Goal: Task Accomplishment & Management: Use online tool/utility

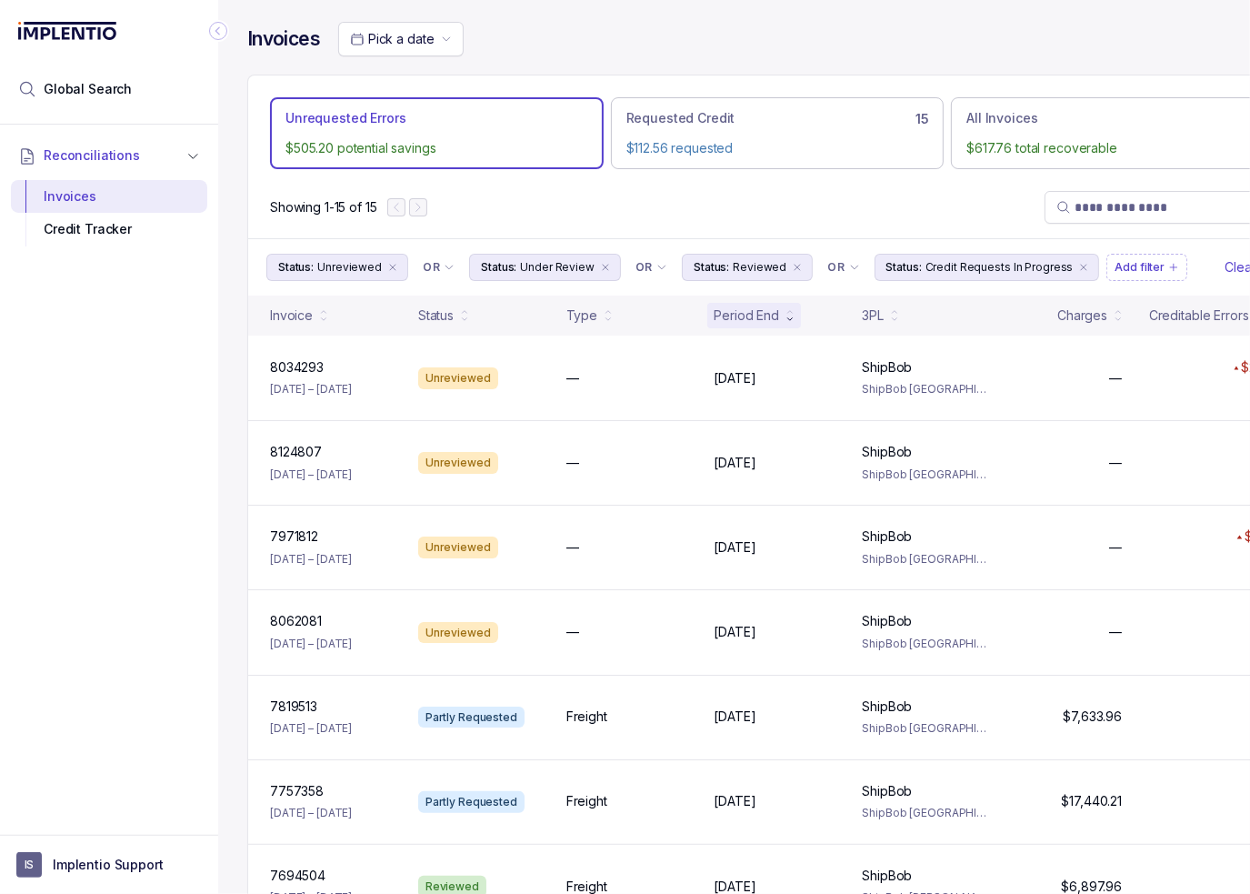
click at [145, 398] on div "Reconciliations Invoices Credit Tracker" at bounding box center [109, 474] width 218 height 699
click at [792, 265] on icon "remove content" at bounding box center [797, 267] width 11 height 11
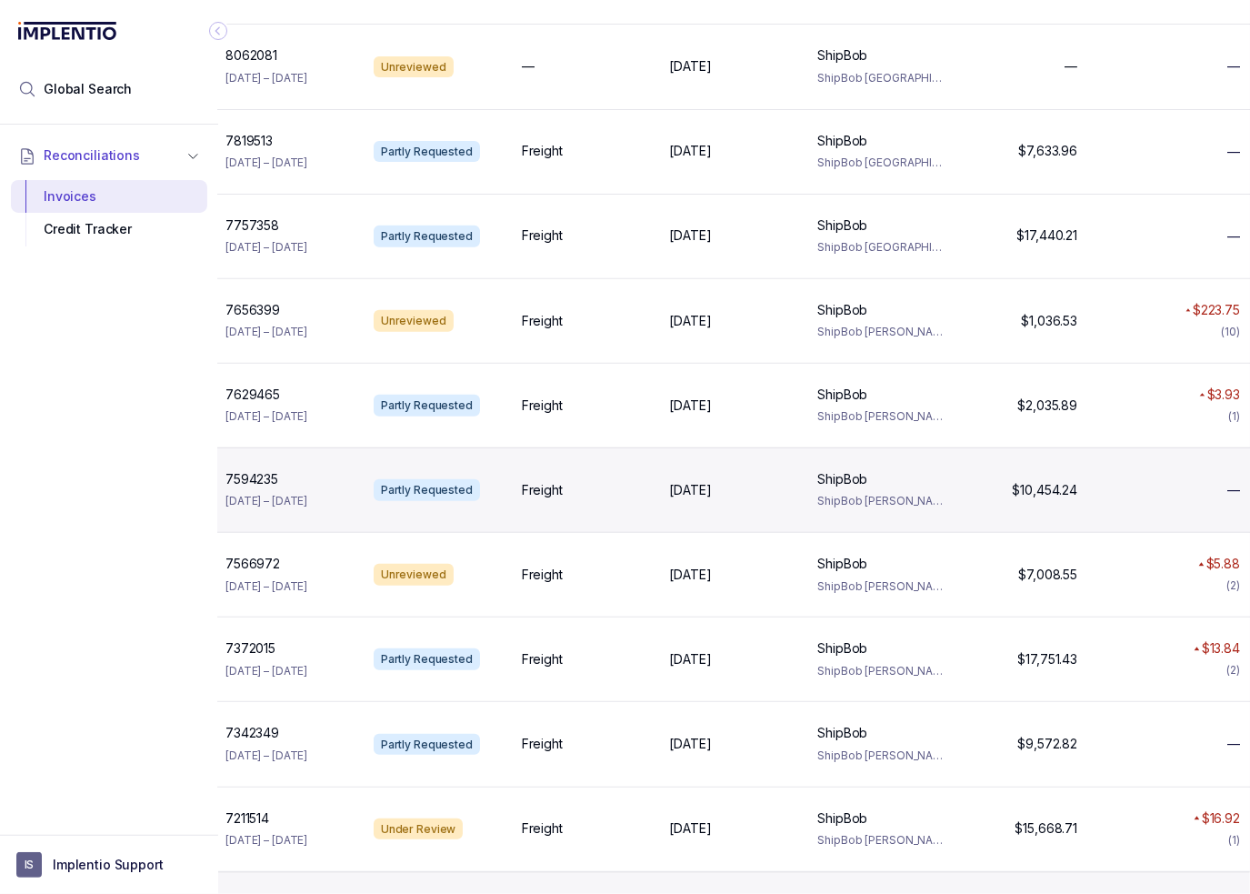
scroll to position [575, 0]
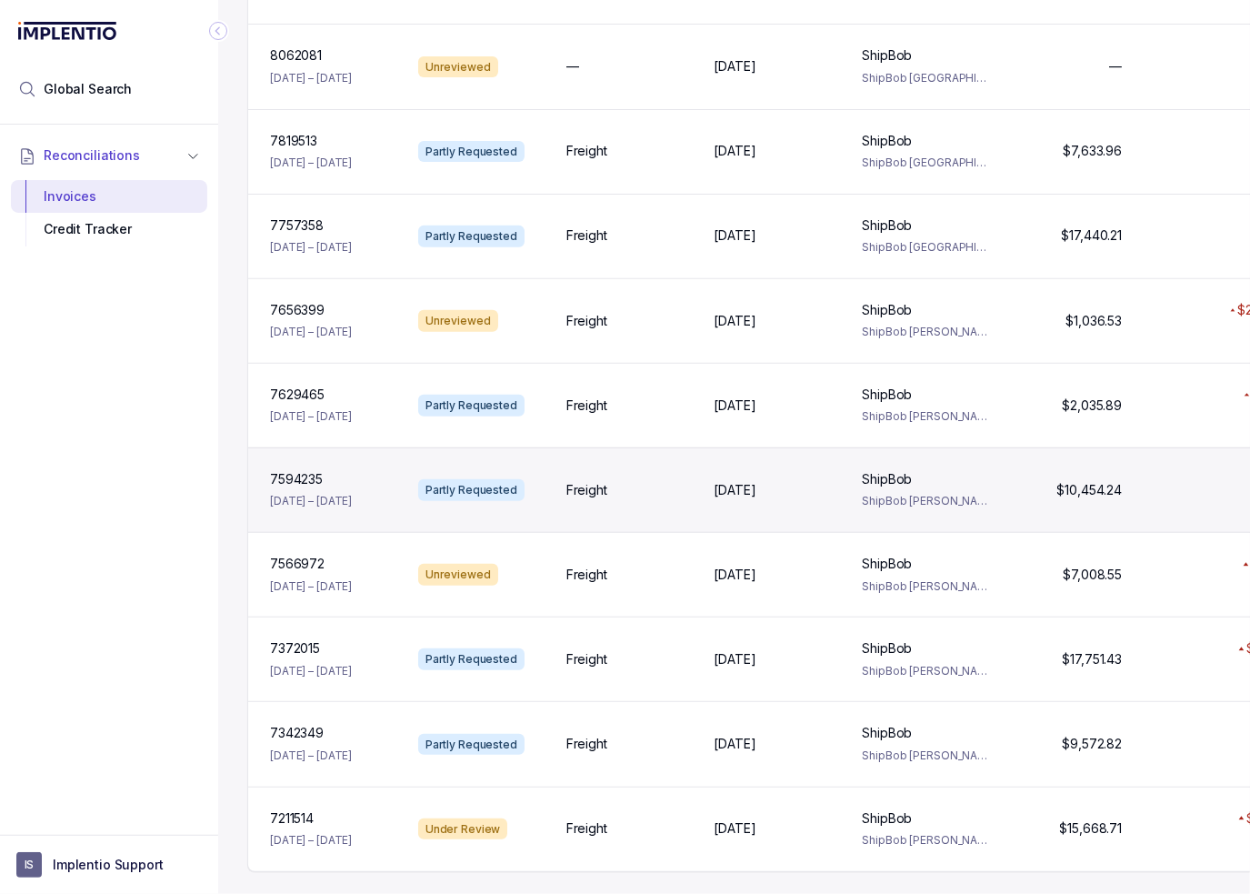
click at [352, 492] on p "[DATE] – [DATE]" at bounding box center [311, 501] width 82 height 18
click at [544, 479] on div "Partly Requested" at bounding box center [481, 490] width 141 height 22
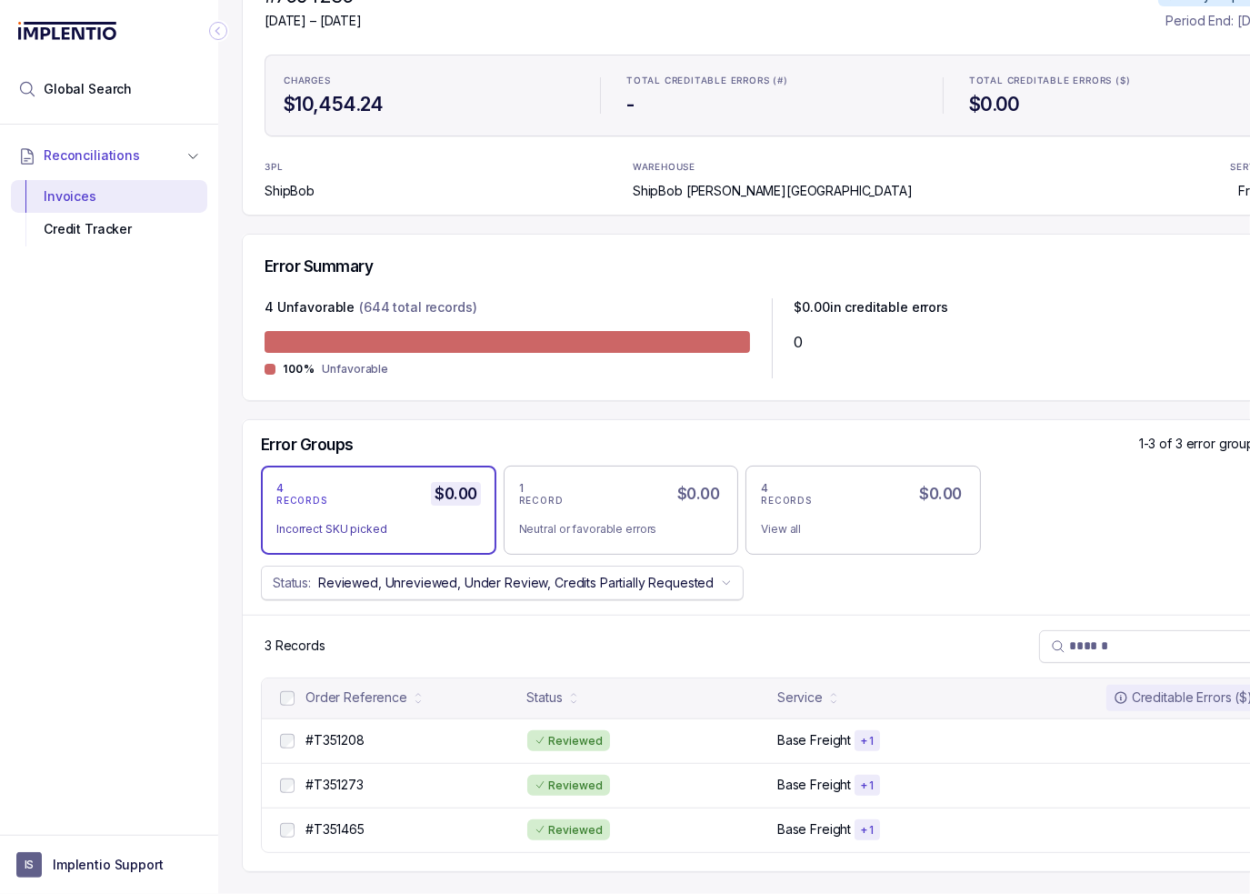
scroll to position [224, 0]
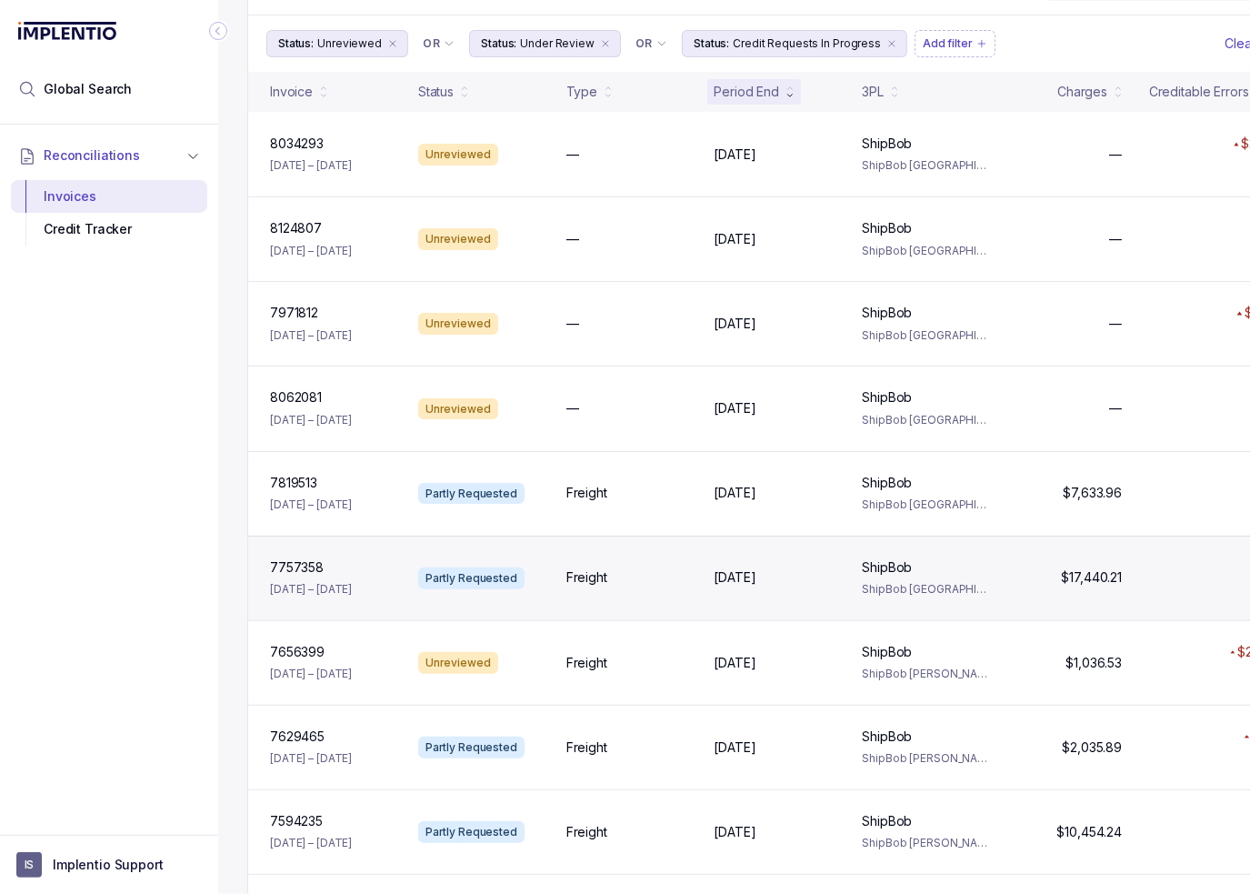
drag, startPoint x: 400, startPoint y: 575, endPoint x: 407, endPoint y: 559, distance: 17.9
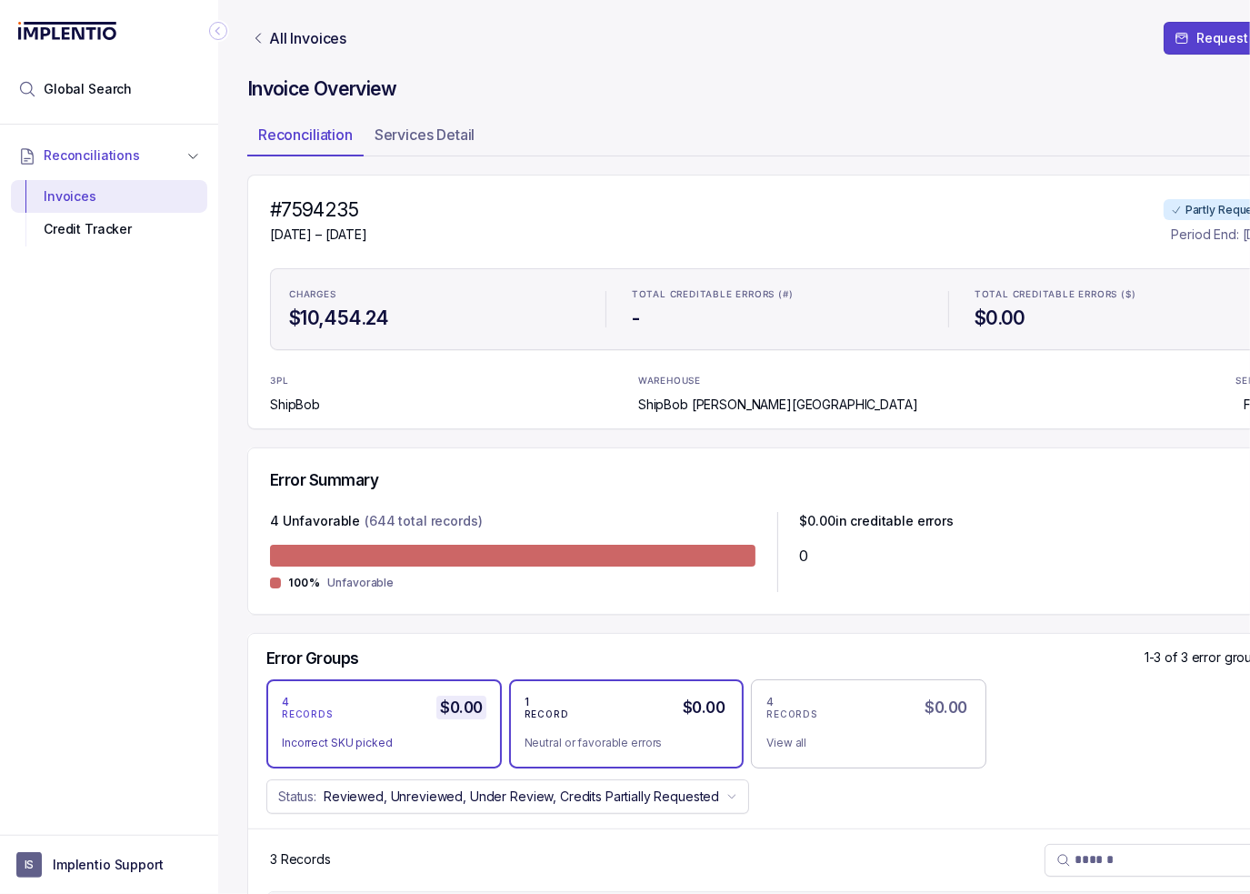
click at [655, 725] on div "1 RECORD $0.00 Neutral or favorable errors" at bounding box center [627, 724] width 205 height 58
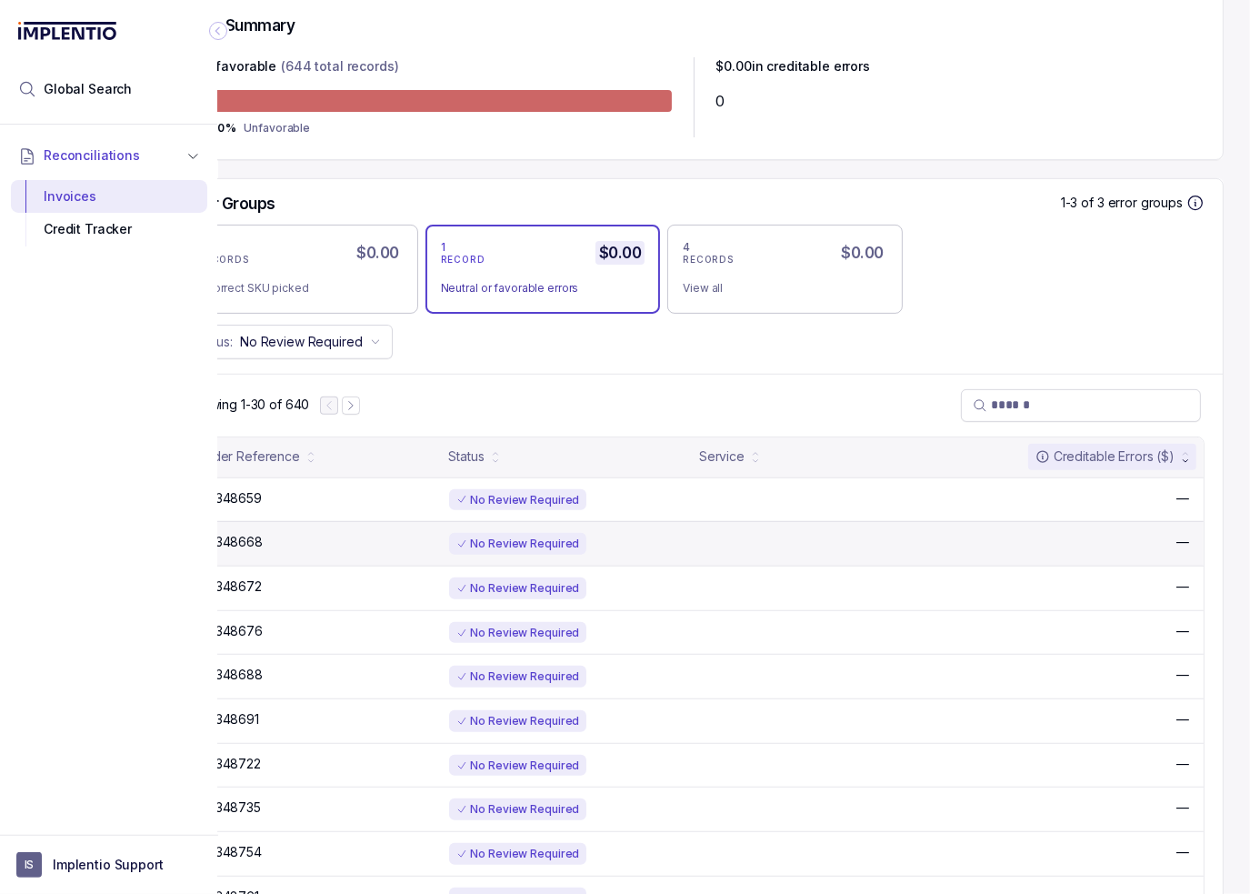
scroll to position [455, 100]
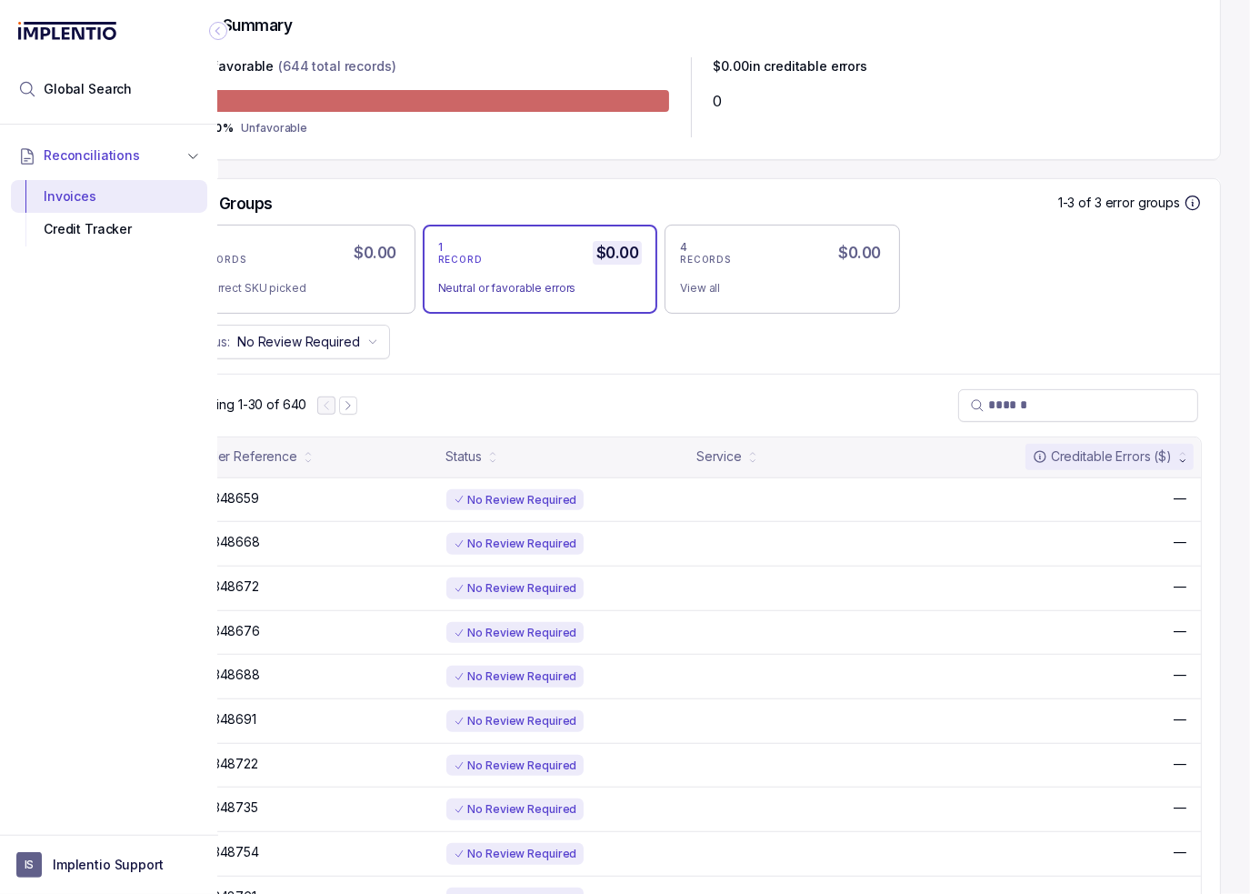
click at [1105, 459] on div "Creditable Errors ($)" at bounding box center [1102, 456] width 139 height 18
click at [571, 374] on div "Showing 1-30 of 640" at bounding box center [691, 405] width 1058 height 63
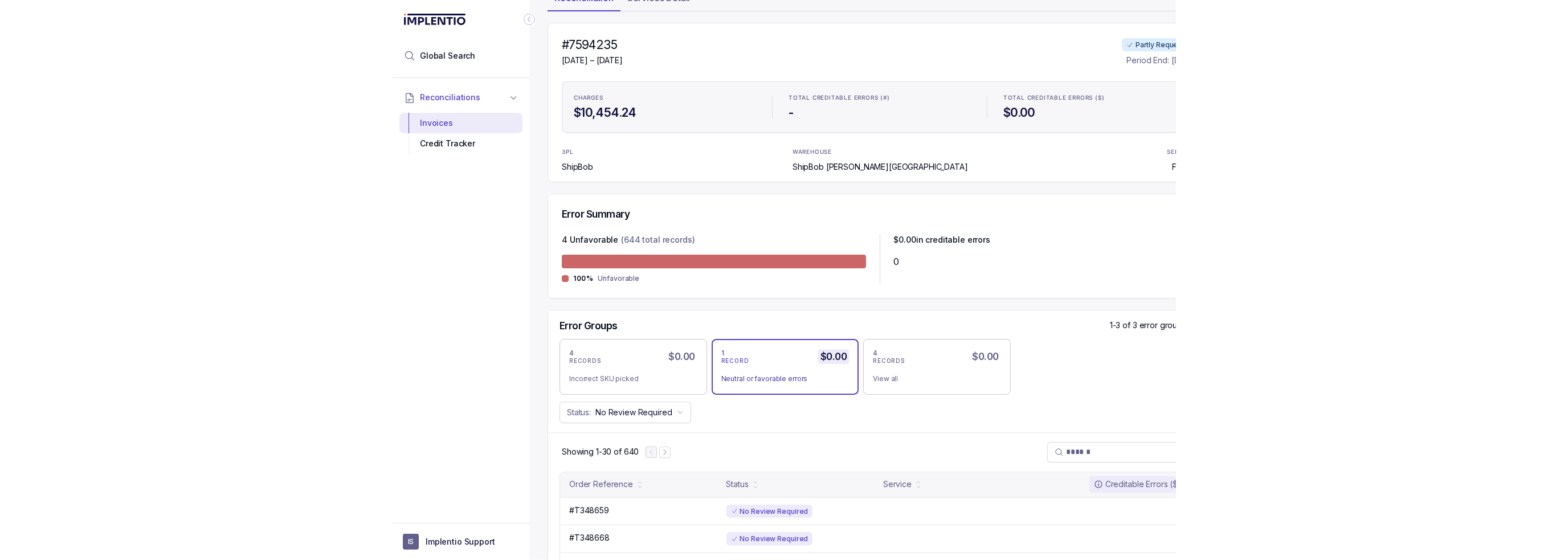
scroll to position [0, 0]
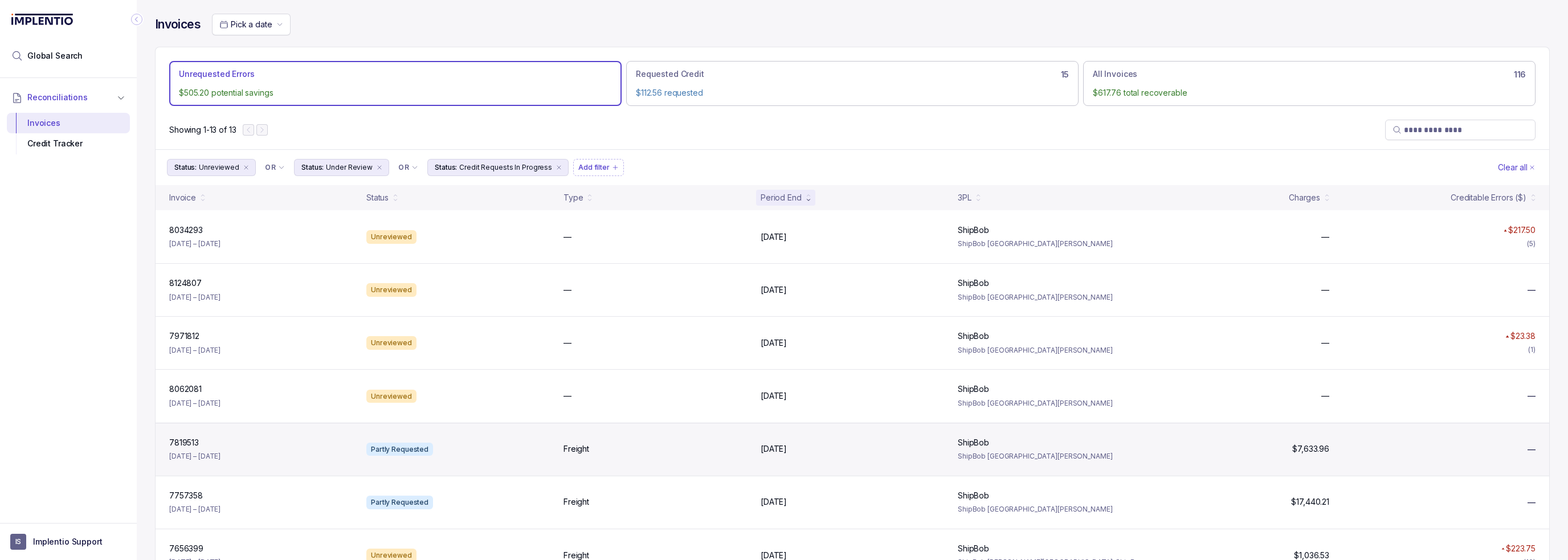
click at [410, 446] on div "Partly Requested" at bounding box center [400, 449] width 66 height 14
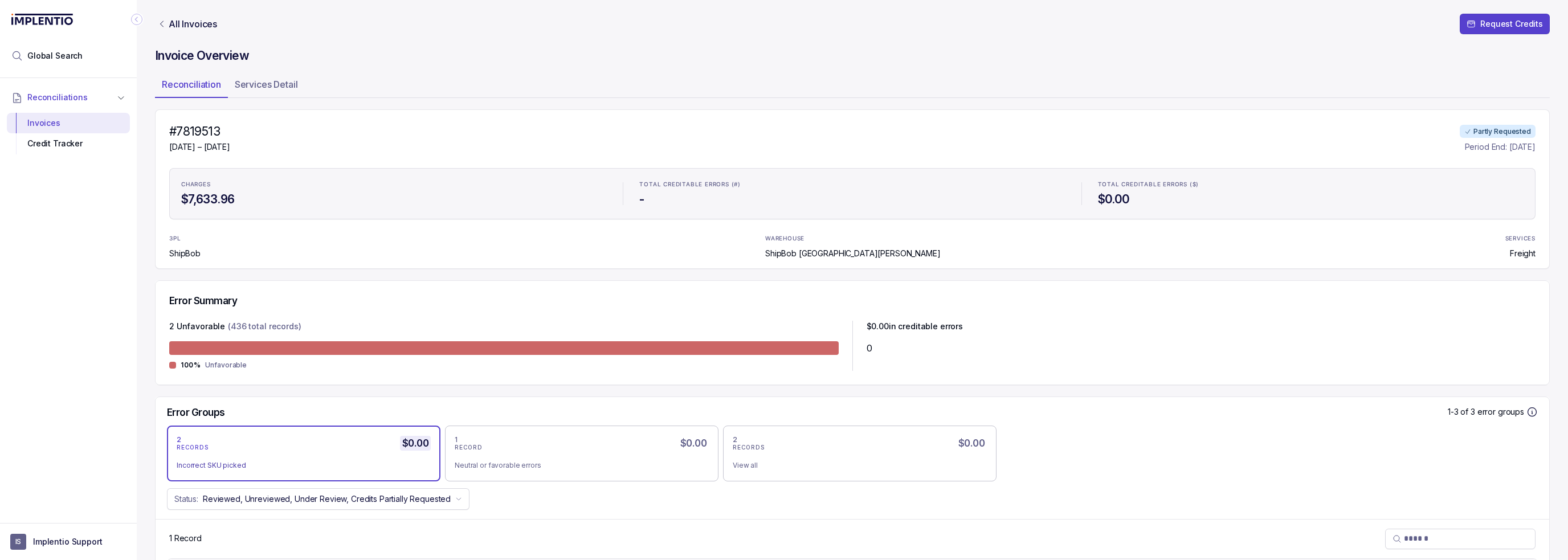
click at [521, 257] on div "3PL ShipBob WAREHOUSE ShipBob [GEOGRAPHIC_DATA][PERSON_NAME] SERVICES Freight" at bounding box center [852, 247] width 1366 height 25
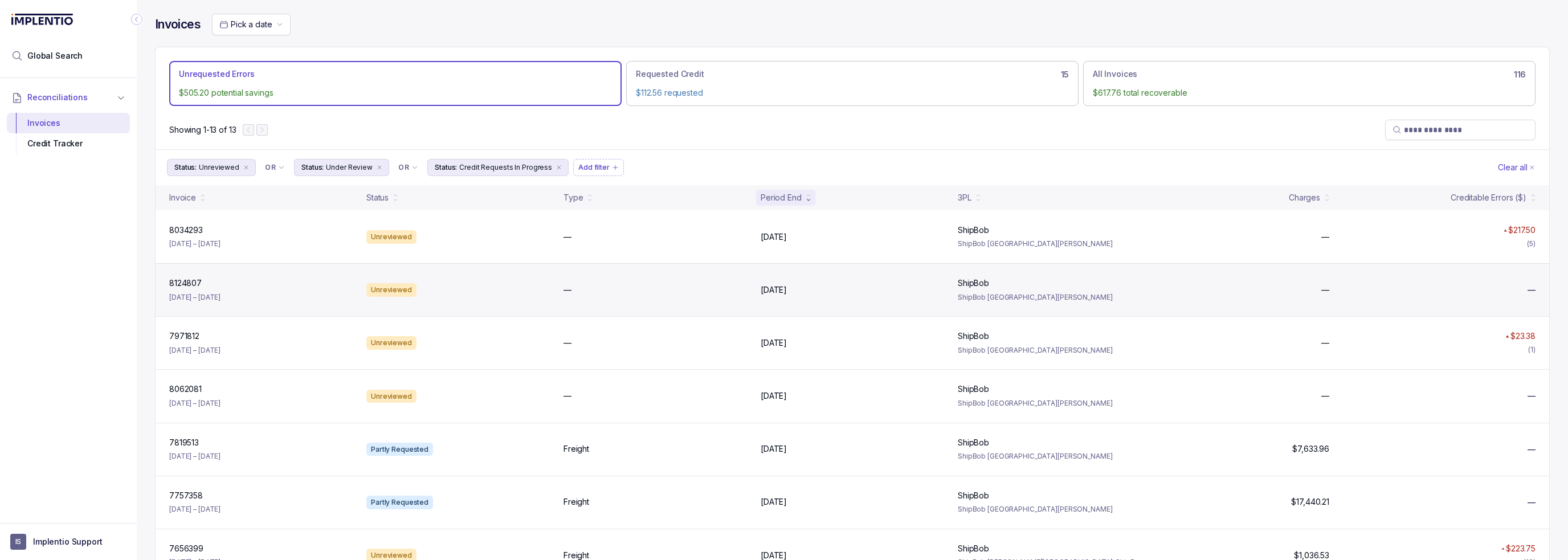
click at [262, 289] on div "8124807 8124807 [DATE] – [DATE]" at bounding box center [261, 290] width 192 height 25
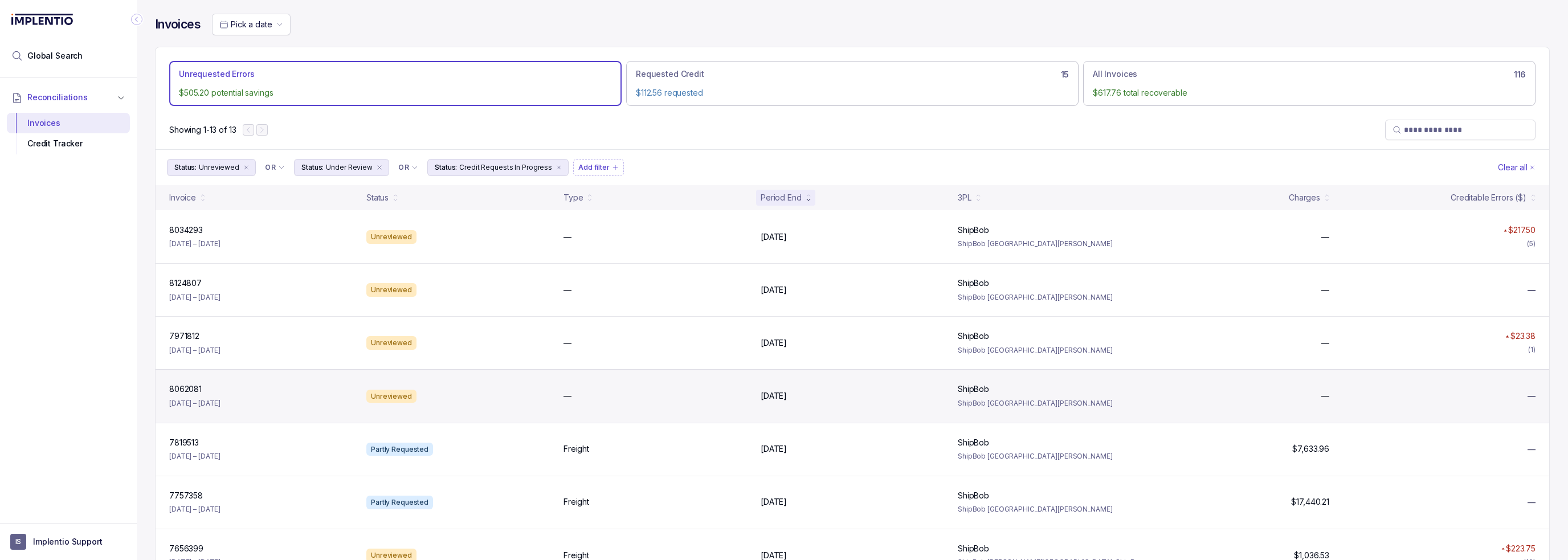
click at [404, 396] on div "Unreviewed" at bounding box center [392, 397] width 50 height 14
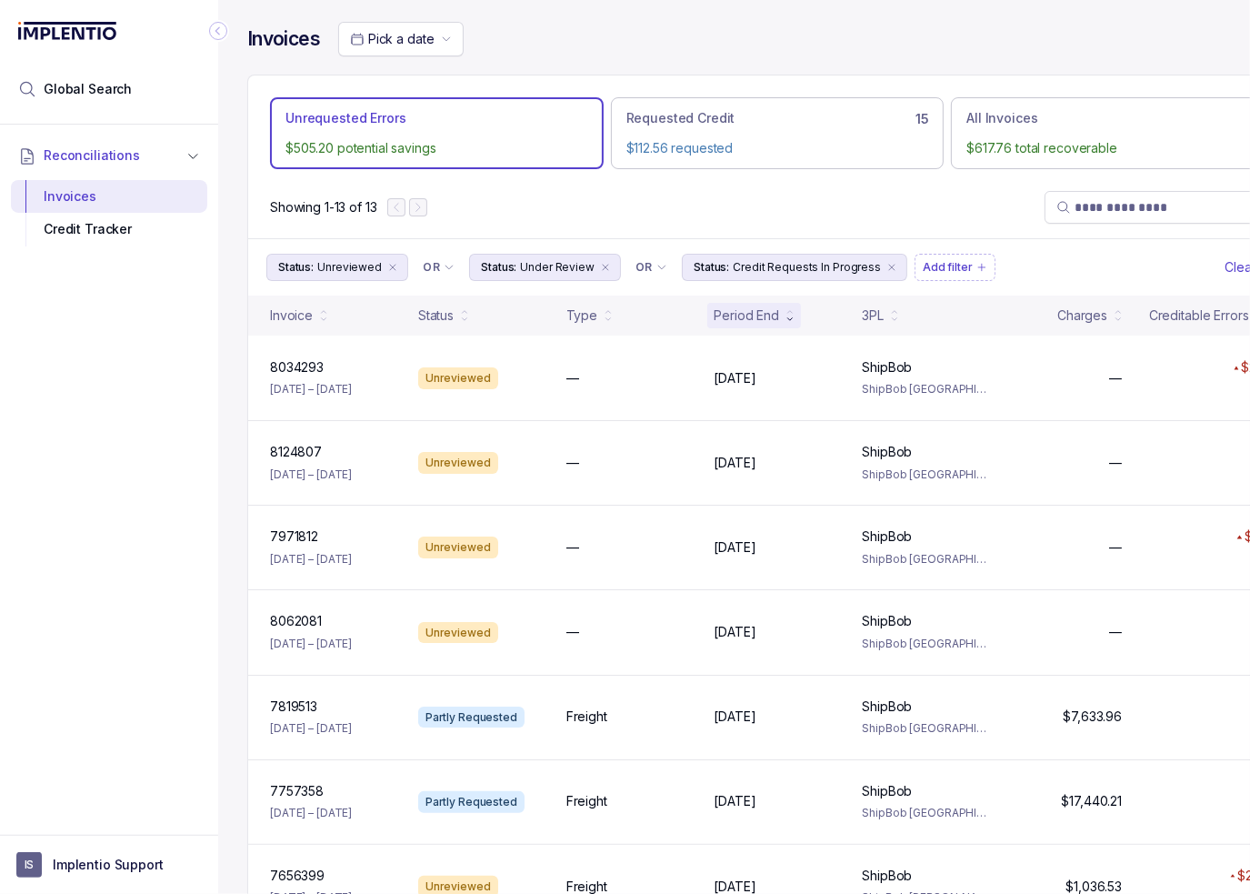
drag, startPoint x: 148, startPoint y: 490, endPoint x: 139, endPoint y: 495, distance: 10.2
click at [148, 492] on div "Reconciliations Invoices Credit Tracker" at bounding box center [109, 474] width 218 height 699
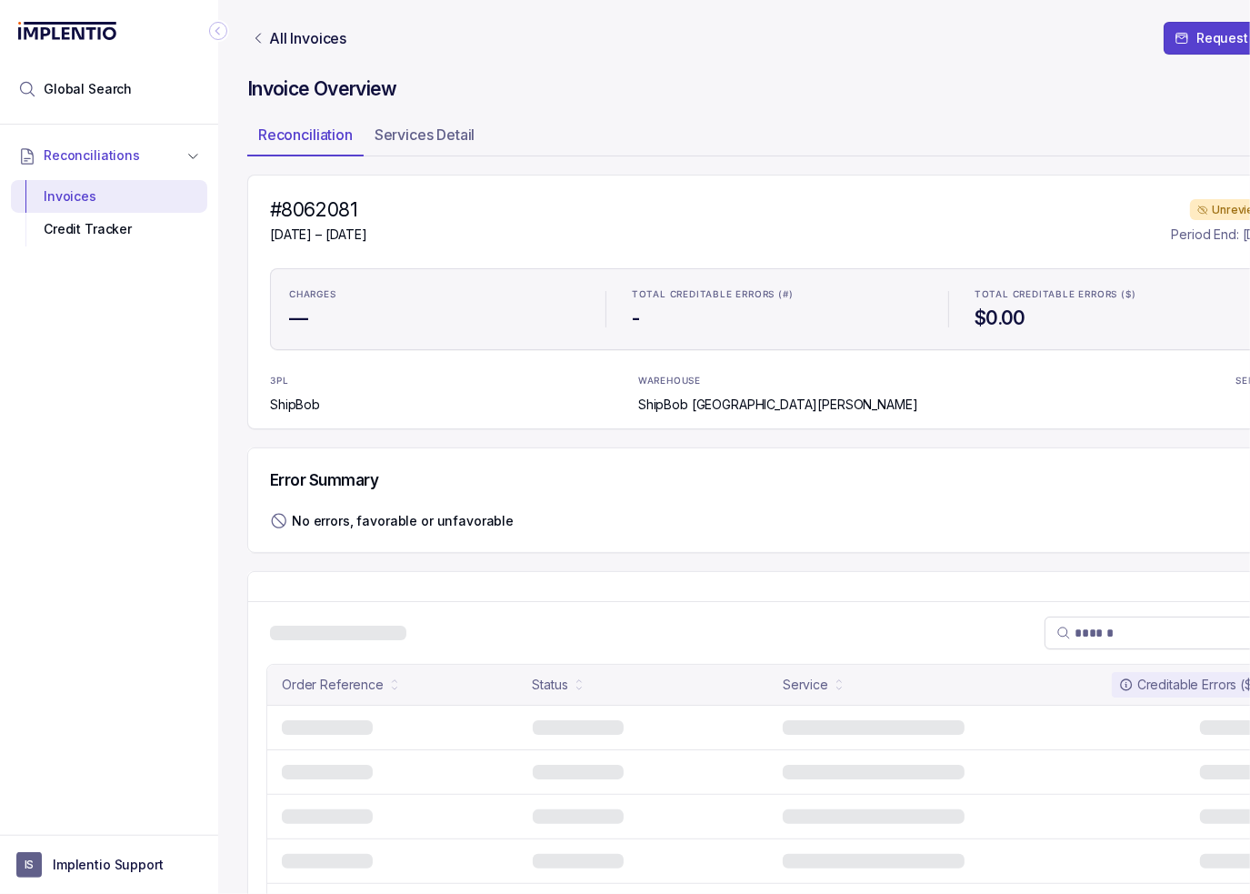
click at [224, 34] on icon "Collapse Icon" at bounding box center [218, 31] width 18 height 18
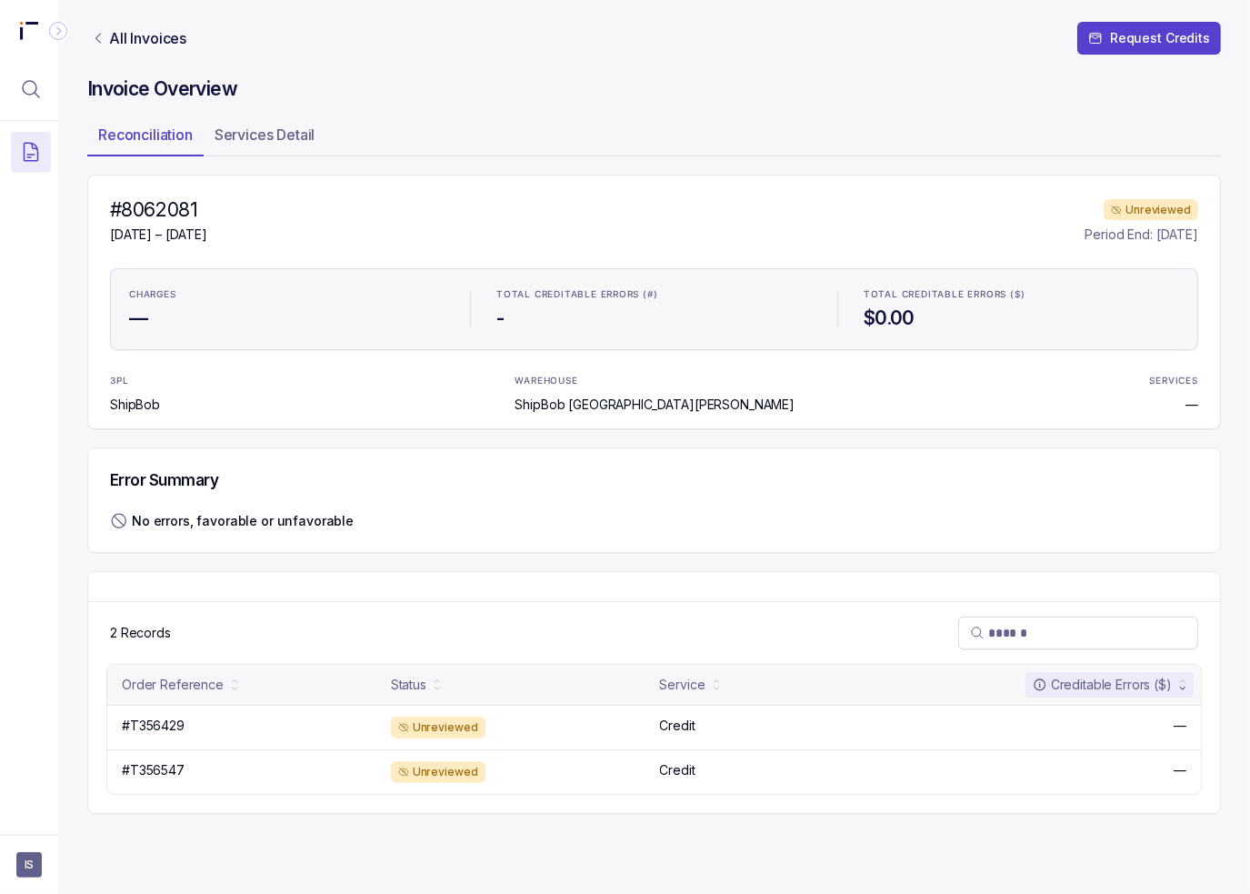
click at [468, 505] on div "Error Summary No errors, favorable or unfavorable" at bounding box center [654, 500] width 1134 height 106
click at [179, 197] on h4 "#8062081" at bounding box center [158, 209] width 97 height 25
copy h4 "#8062081"
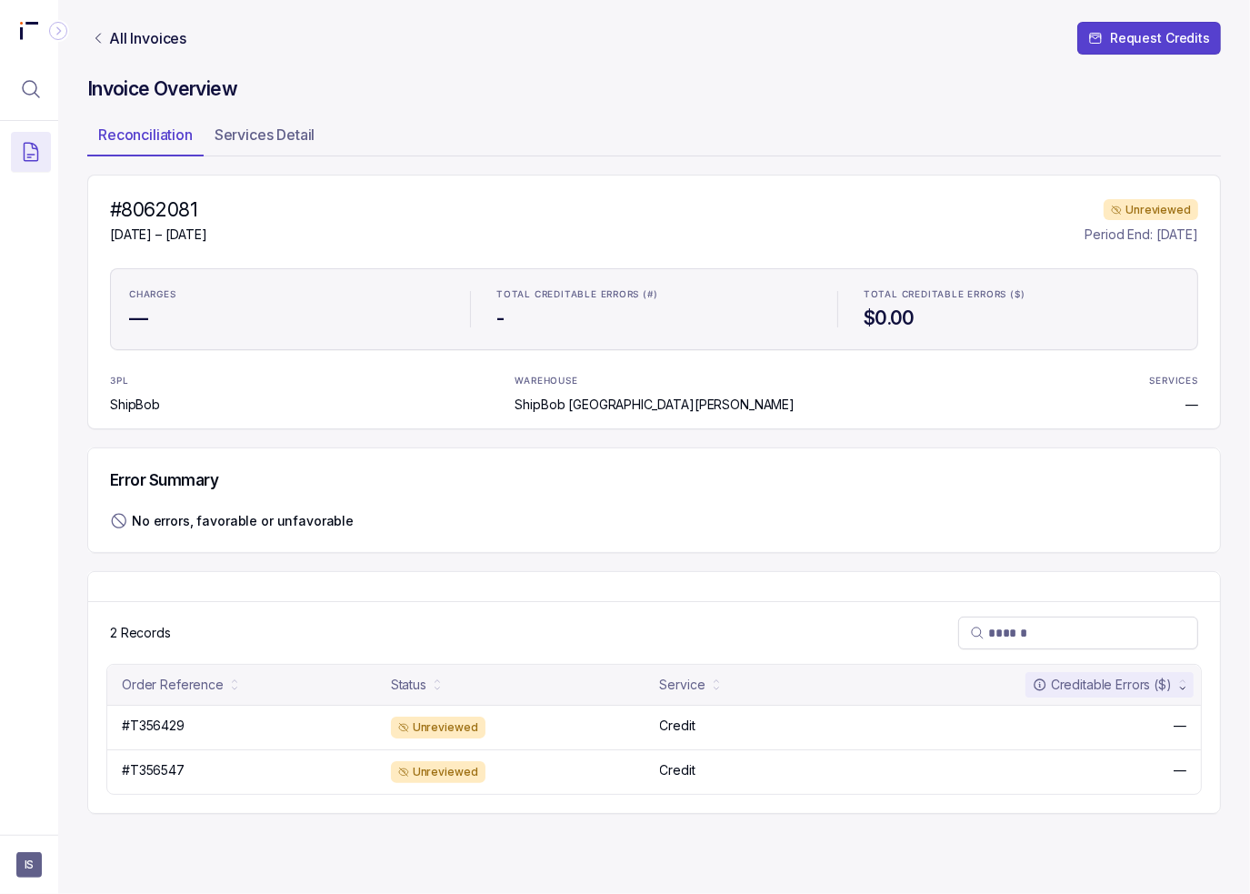
click at [405, 261] on div "#8062081 [DATE] – [DATE] Unreviewed Period End: [DATE] CHARGES — TOTAL CREDITAB…" at bounding box center [654, 302] width 1134 height 255
drag, startPoint x: 410, startPoint y: 255, endPoint x: 415, endPoint y: 246, distance: 10.2
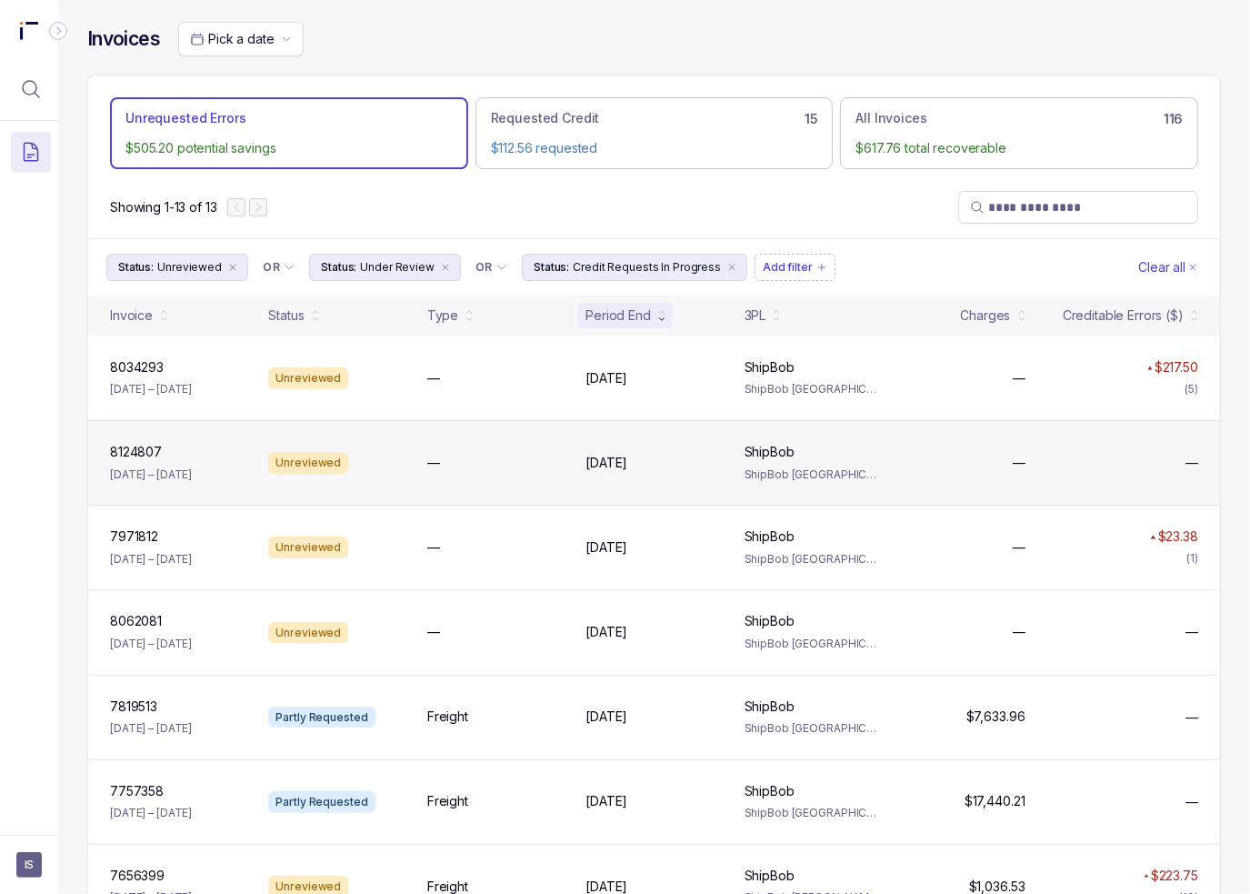
click at [443, 466] on div "—" at bounding box center [495, 463] width 136 height 18
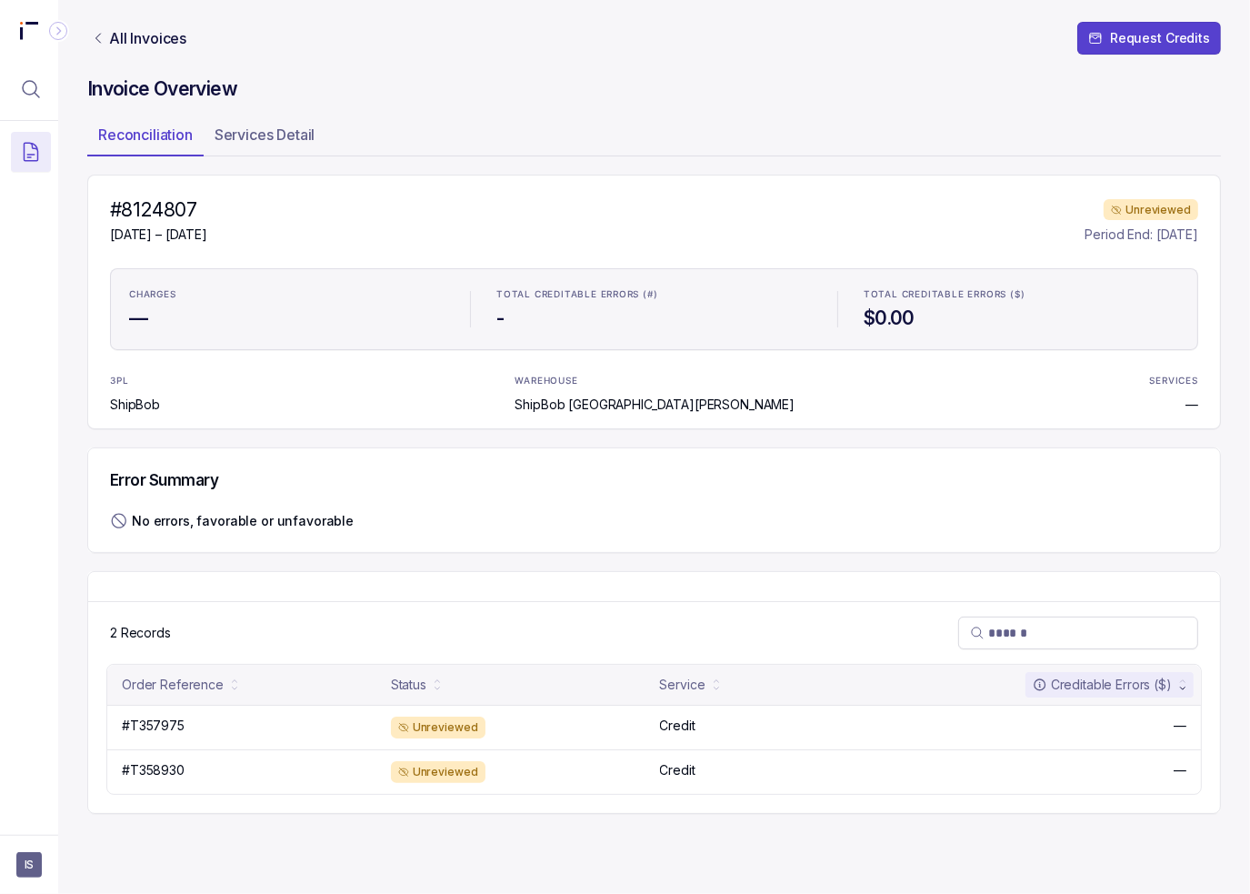
click at [165, 205] on h4 "#8124807" at bounding box center [158, 209] width 97 height 25
copy h4 "#8124807"
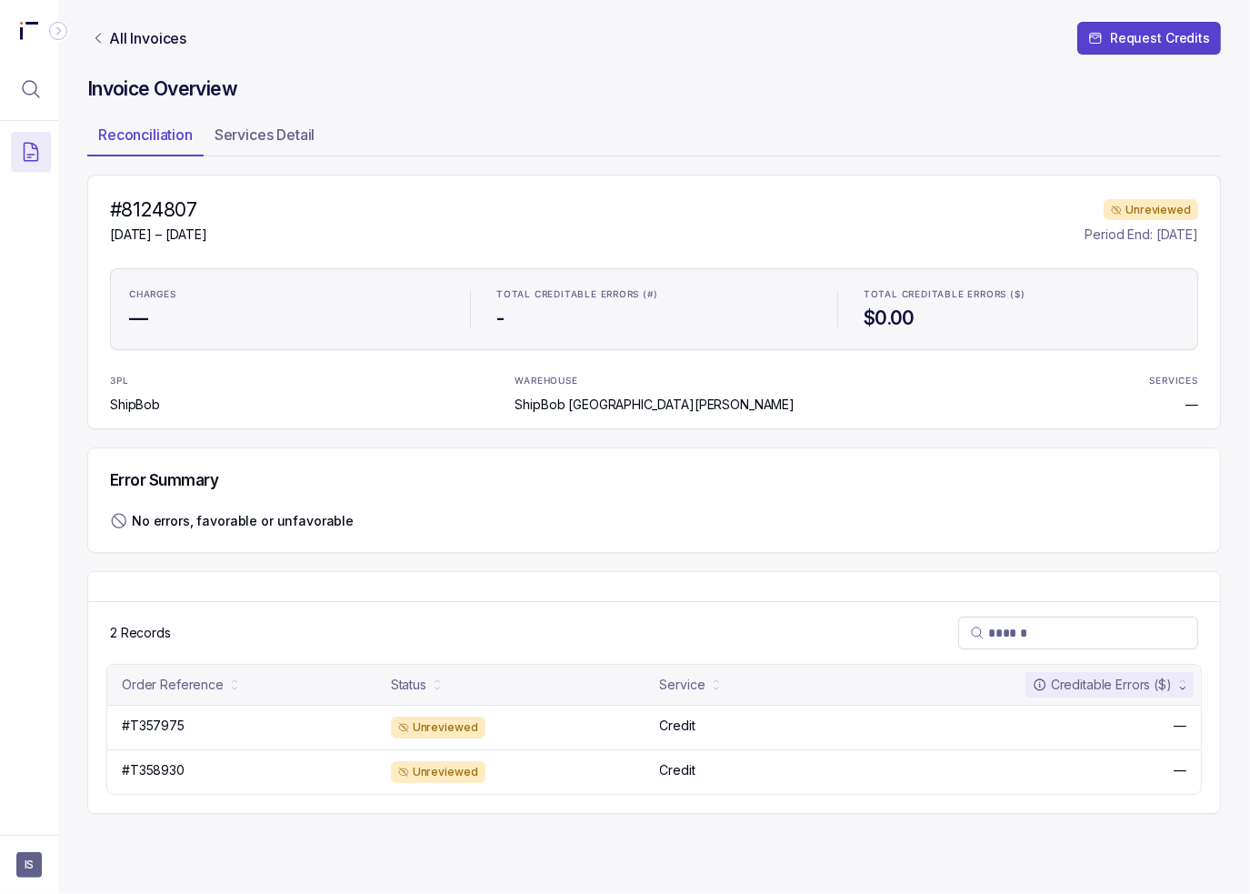
click at [399, 110] on div "Invoice Overview Reconciliation Services Detail #8124807 [DATE] – [DATE] Unrevi…" at bounding box center [654, 455] width 1134 height 759
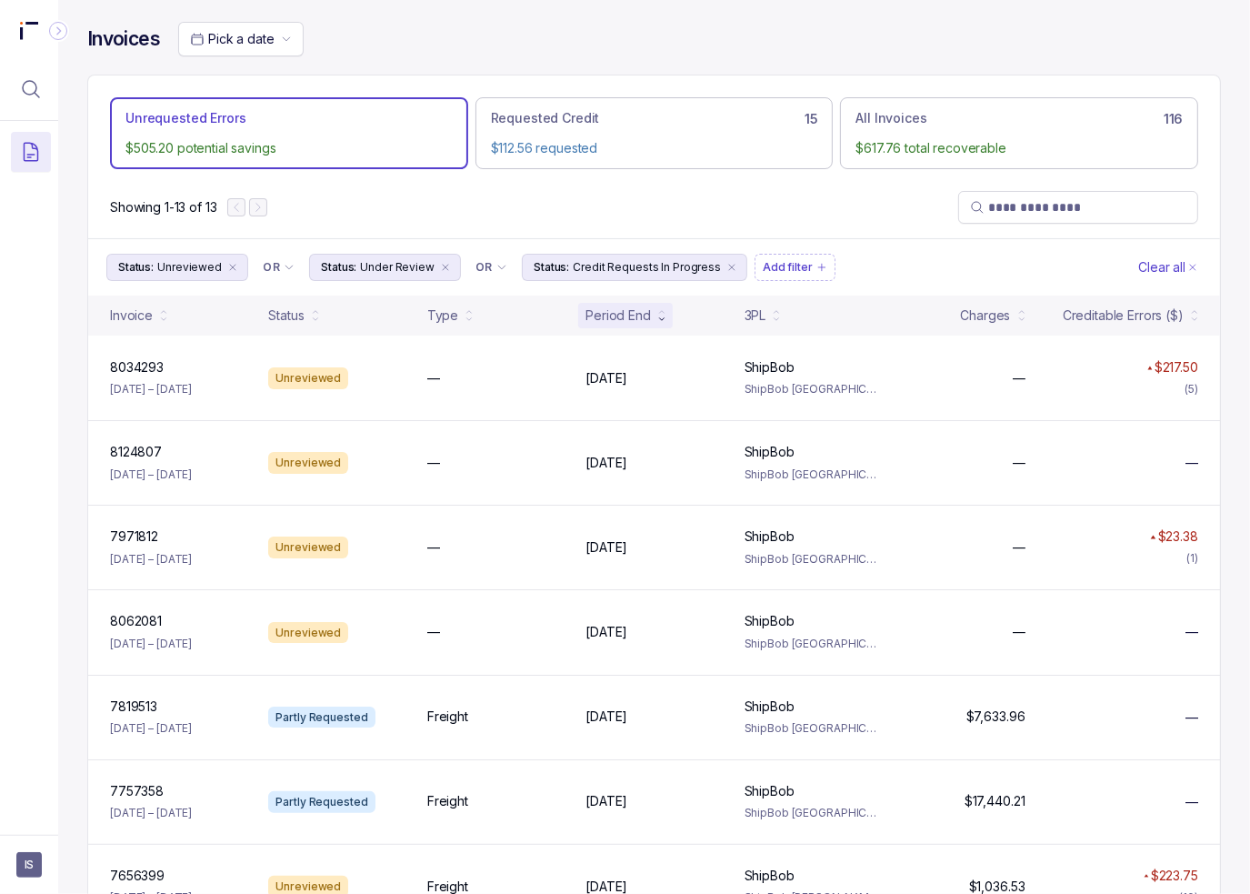
click at [1216, 359] on div "Invoices Pick a date Unrequested Errors $505.20 potential savings Requested Cre…" at bounding box center [654, 447] width 1192 height 894
click at [778, 203] on div "Showing 1-13 of 13" at bounding box center [654, 207] width 1132 height 62
click at [865, 25] on div "Pick a date" at bounding box center [699, 39] width 1043 height 35
click at [710, 86] on div "Unrequested Errors $505.20 potential savings Requested Credit 15 $112.56 reques…" at bounding box center [654, 125] width 1132 height 101
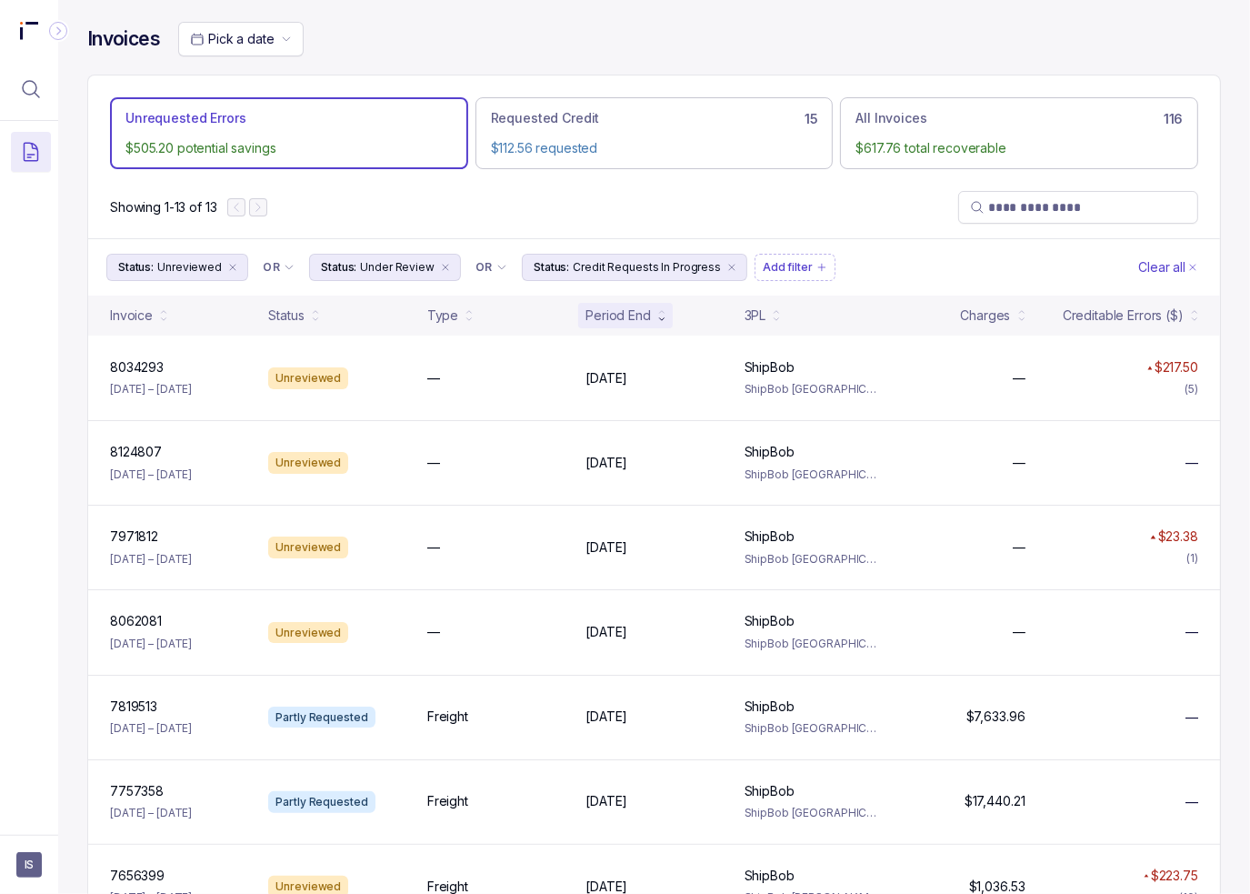
click at [806, 218] on div "Showing 1-13 of 13" at bounding box center [654, 207] width 1132 height 62
drag, startPoint x: 803, startPoint y: 191, endPoint x: 1205, endPoint y: 223, distance: 404.0
click at [804, 190] on div "Showing 1-13 of 13" at bounding box center [654, 207] width 1132 height 62
